Goal: Use online tool/utility: Utilize a website feature to perform a specific function

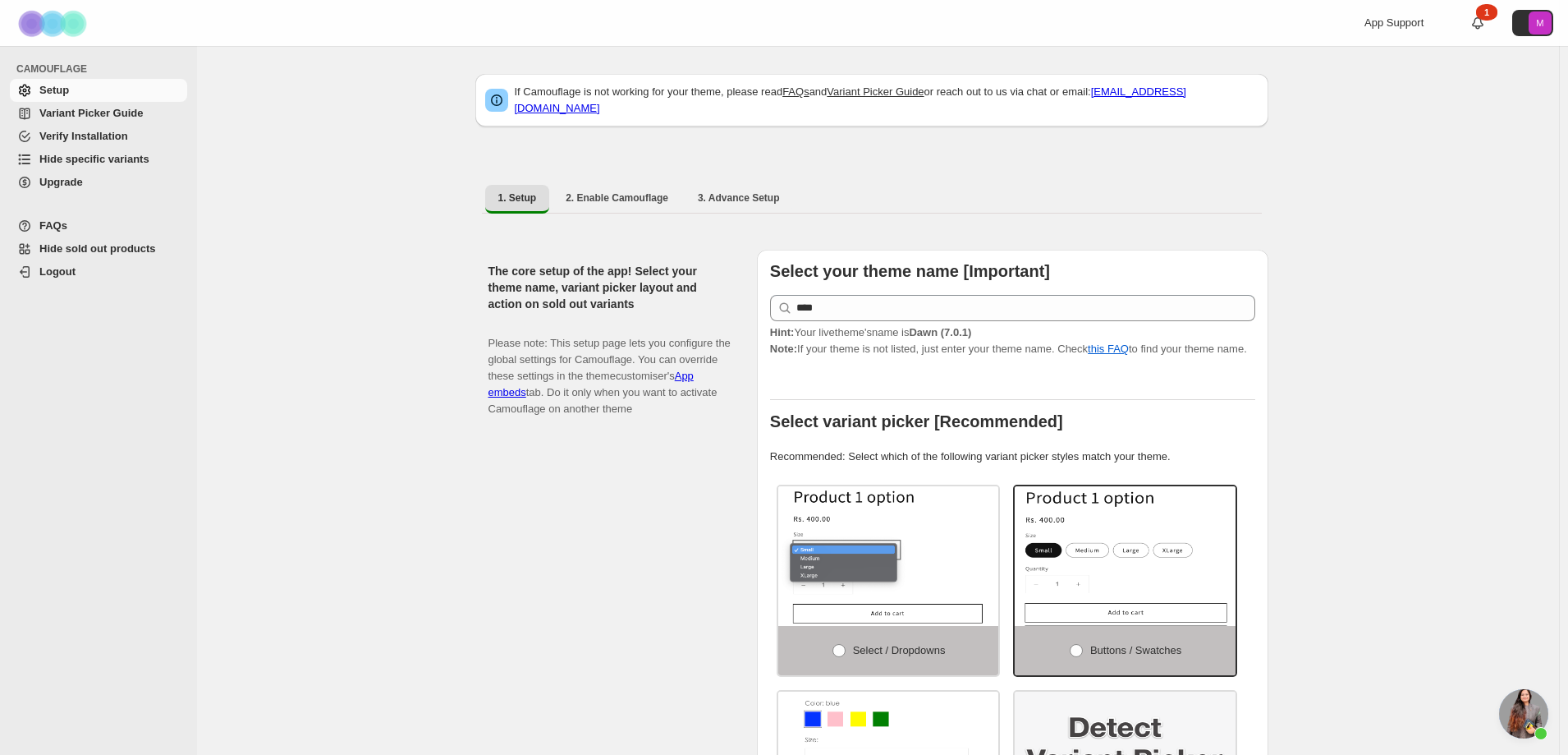
click at [95, 153] on span "Hide specific variants" at bounding box center [94, 158] width 110 height 13
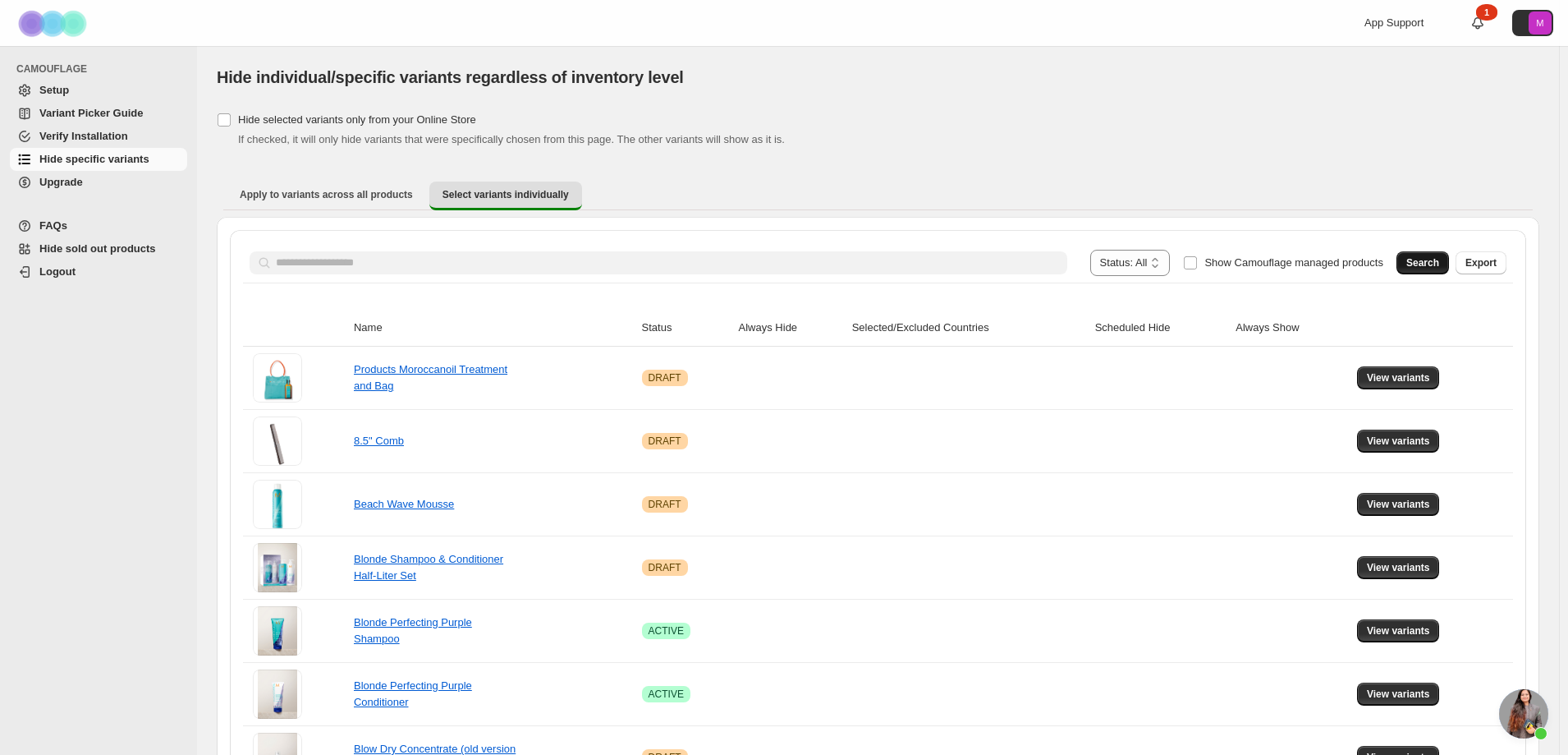
click at [1438, 264] on span "Search" at bounding box center [1422, 262] width 32 height 13
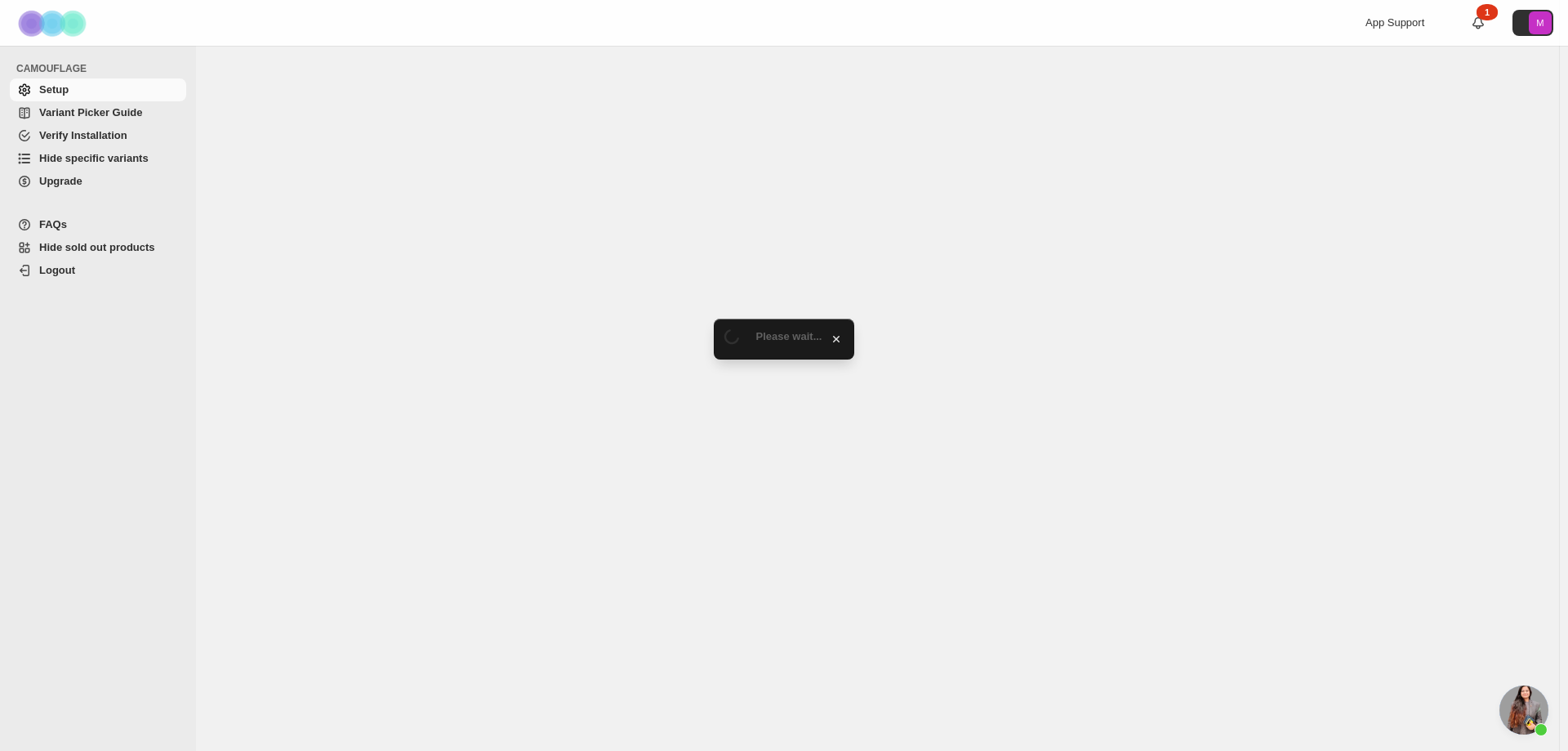
click at [68, 164] on span "Hide specific variants" at bounding box center [94, 157] width 109 height 13
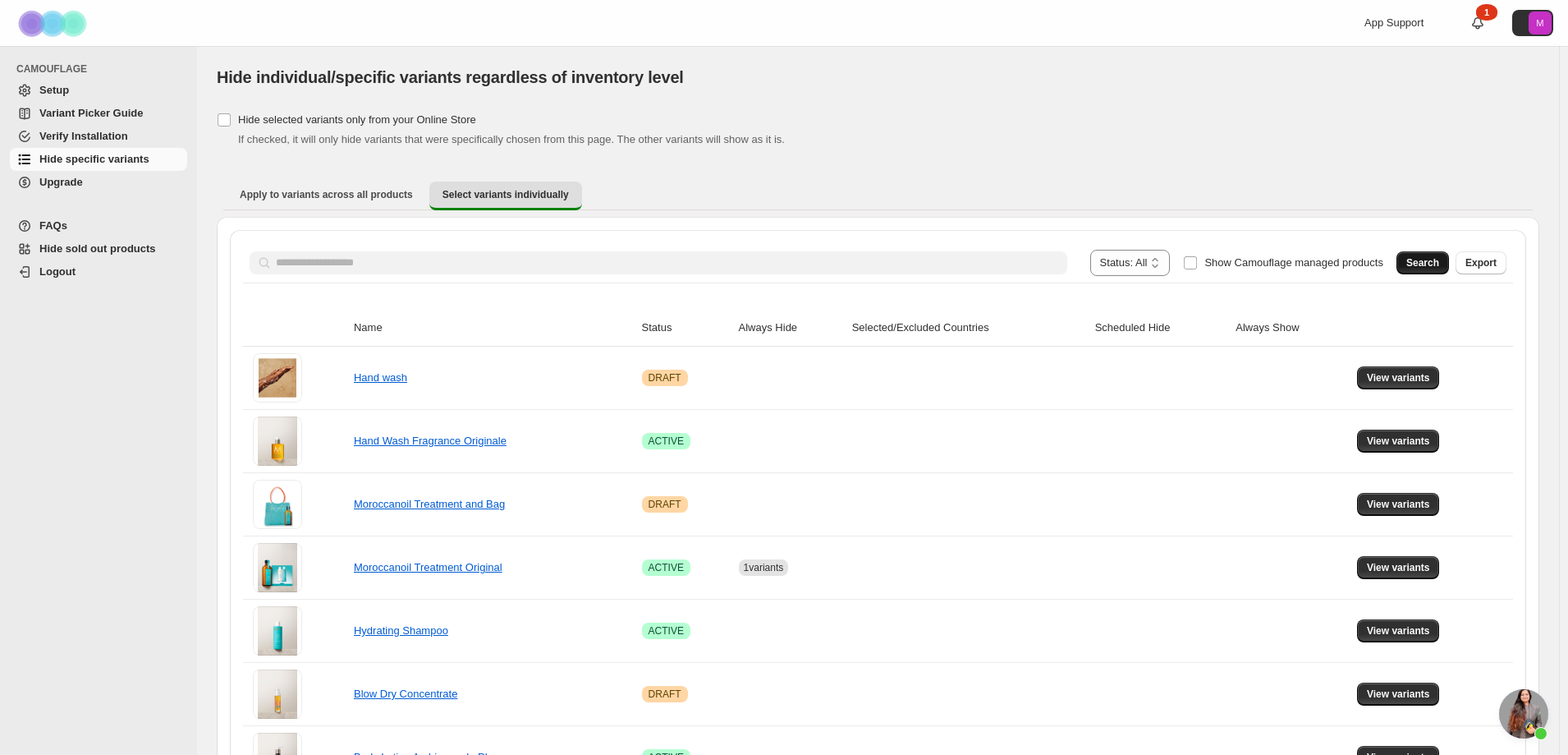
click at [1424, 263] on span "Search" at bounding box center [1422, 262] width 32 height 13
